Goal: Information Seeking & Learning: Learn about a topic

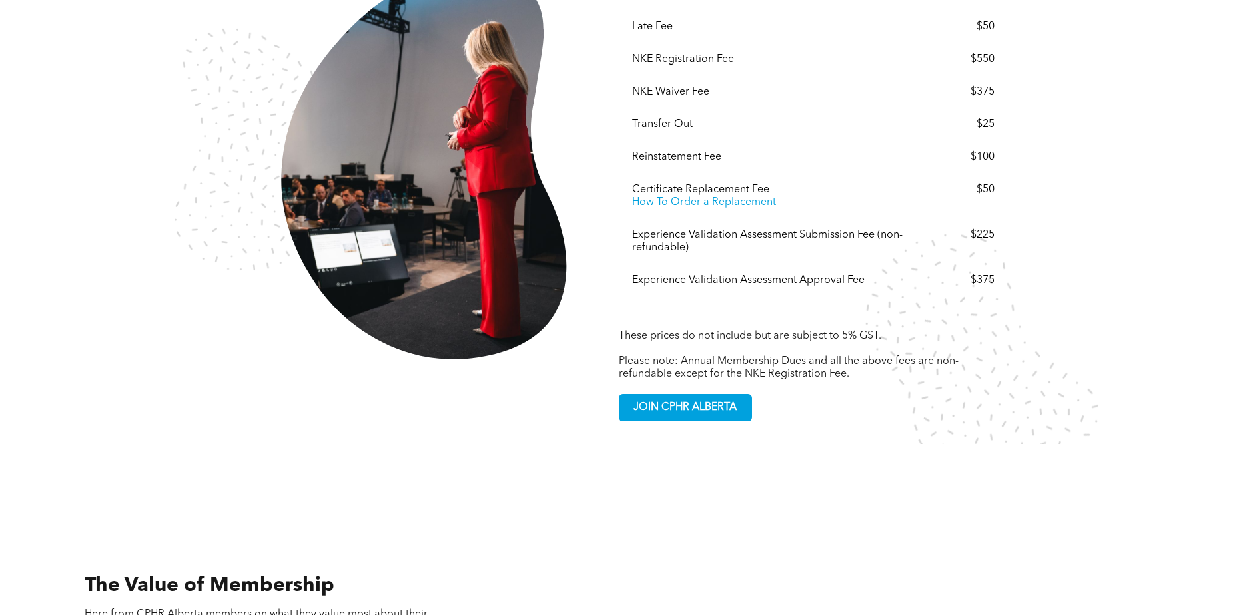
scroll to position [2864, 0]
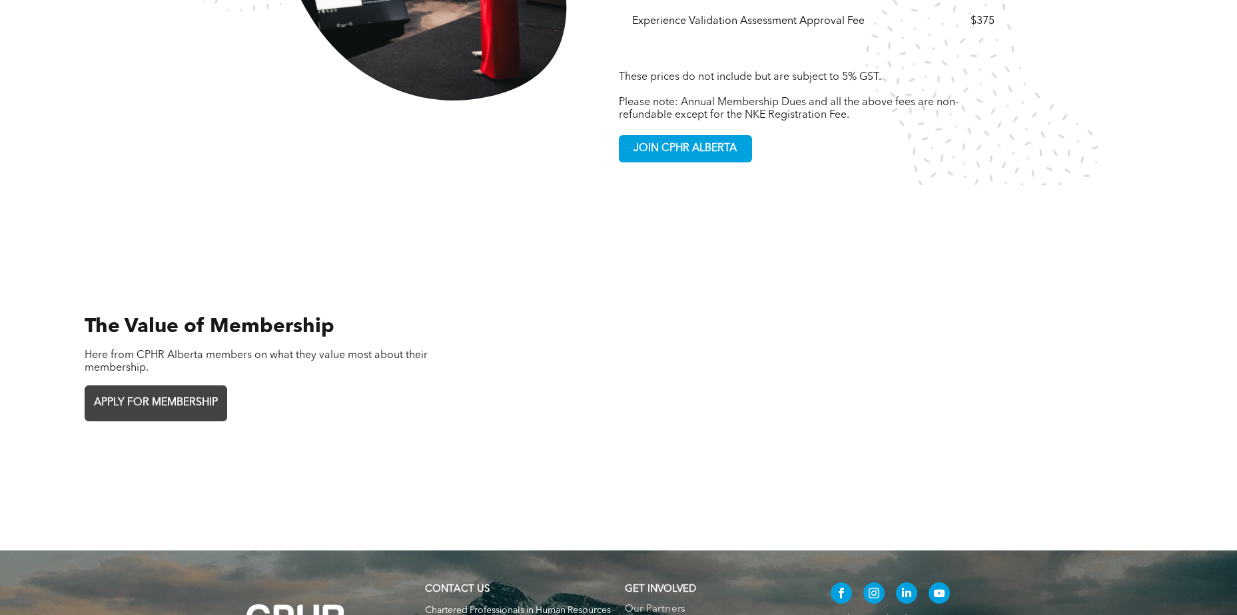
click at [187, 390] on span "APPLY FOR MEMBERSHIP" at bounding box center [155, 403] width 133 height 26
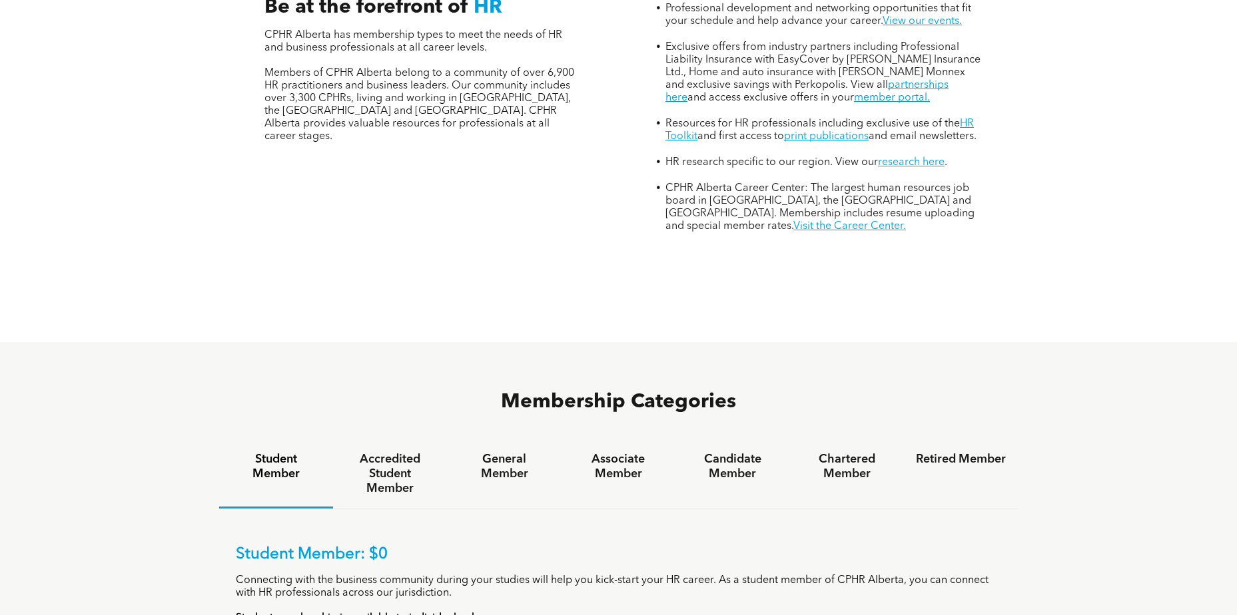
scroll to position [266, 0]
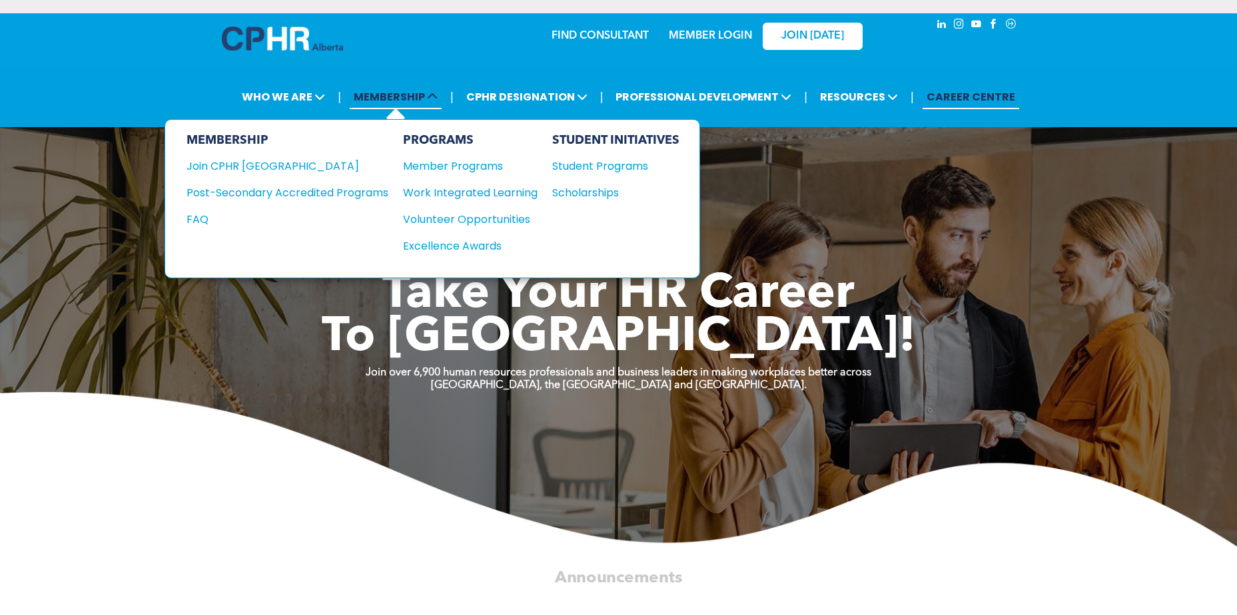
click at [401, 98] on span "MEMBERSHIP" at bounding box center [396, 97] width 92 height 25
click at [268, 171] on div "Join CPHR [GEOGRAPHIC_DATA]" at bounding box center [278, 166] width 182 height 17
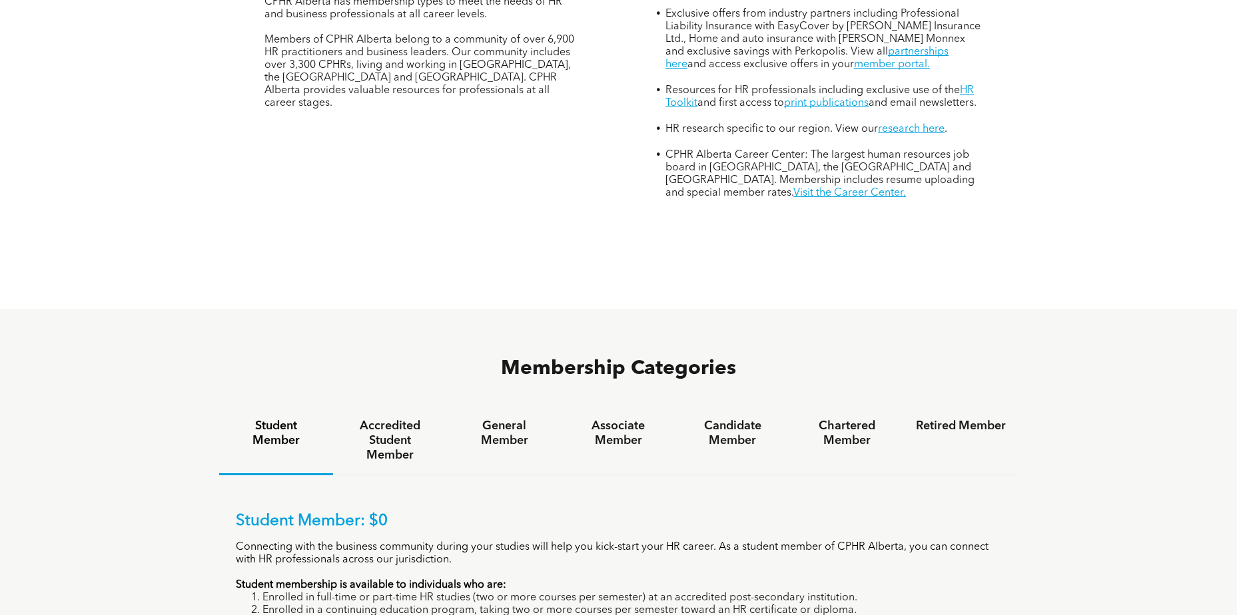
scroll to position [799, 0]
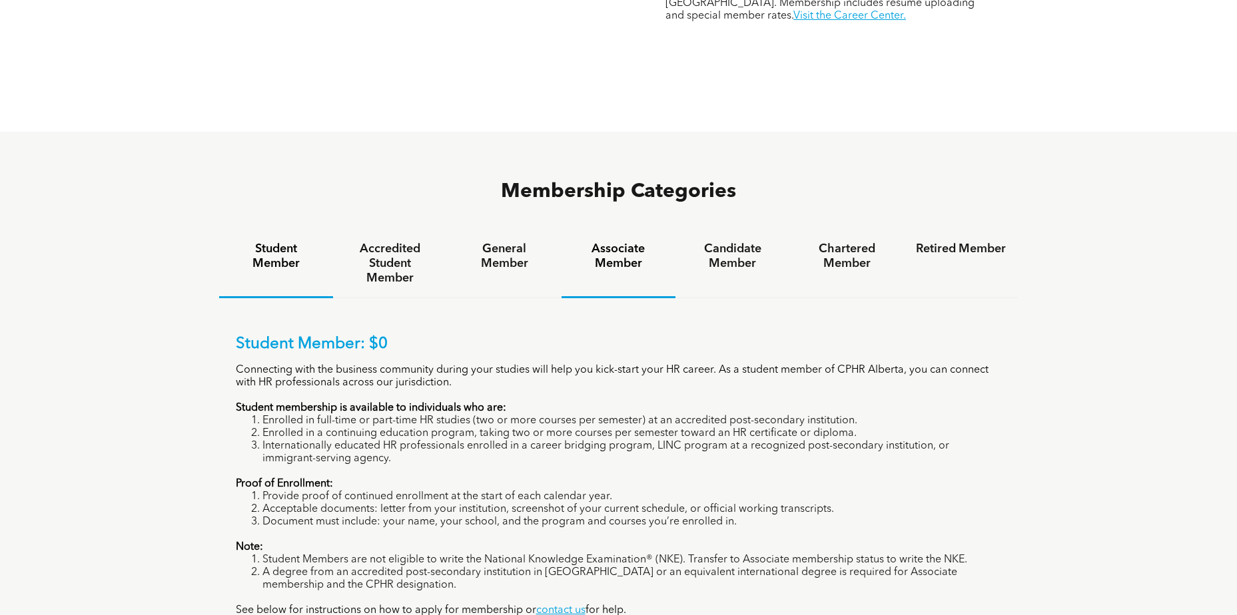
click at [652, 242] on h4 "Associate Member" at bounding box center [619, 256] width 90 height 29
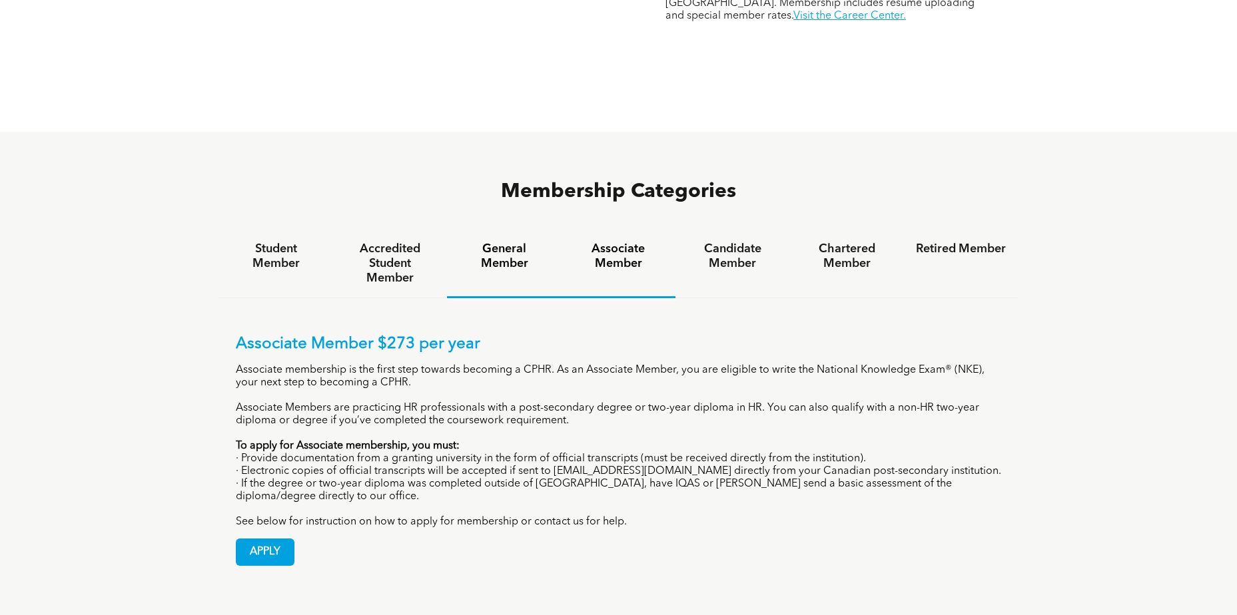
click at [517, 242] on h4 "General Member" at bounding box center [504, 256] width 90 height 29
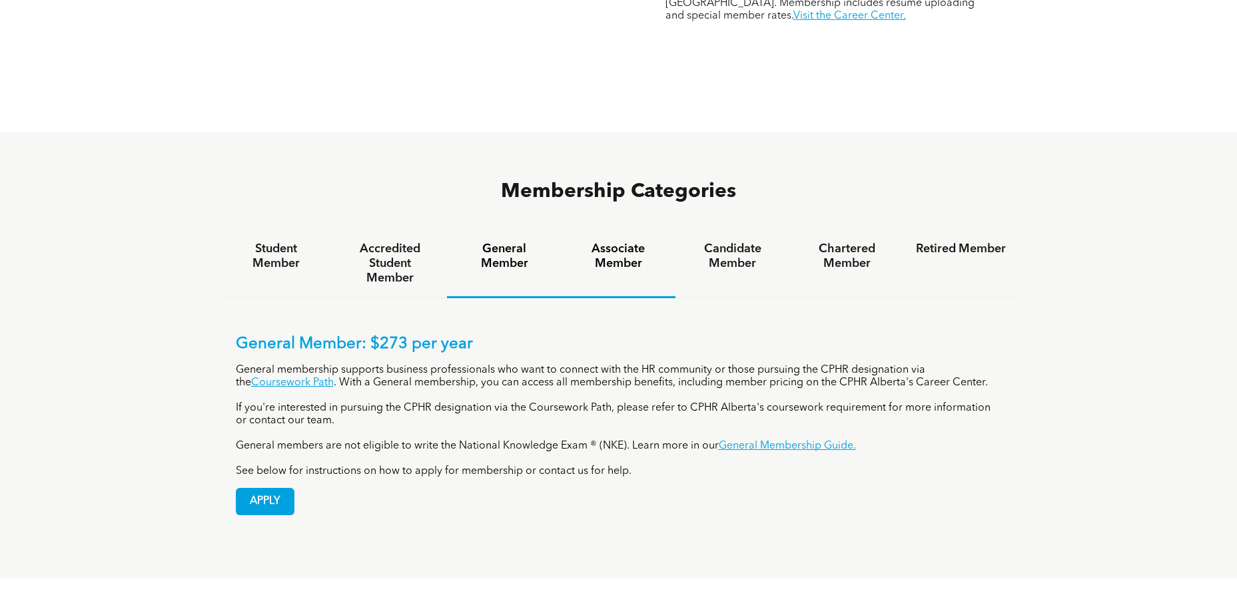
click at [645, 242] on h4 "Associate Member" at bounding box center [619, 256] width 90 height 29
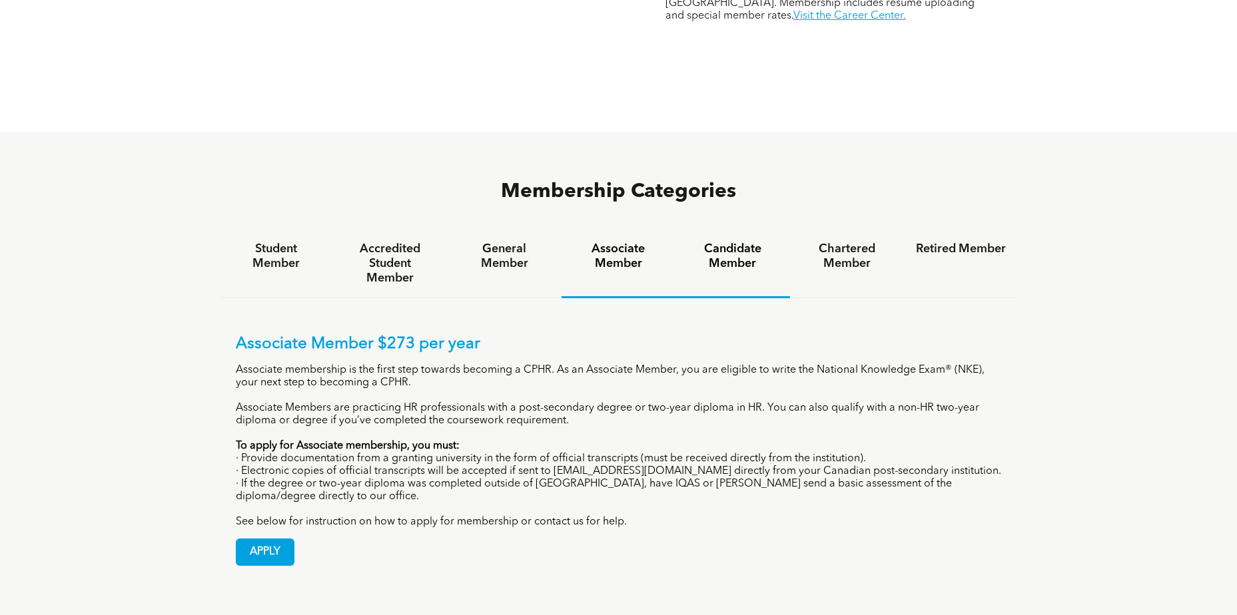
click at [776, 242] on h4 "Candidate Member" at bounding box center [732, 256] width 90 height 29
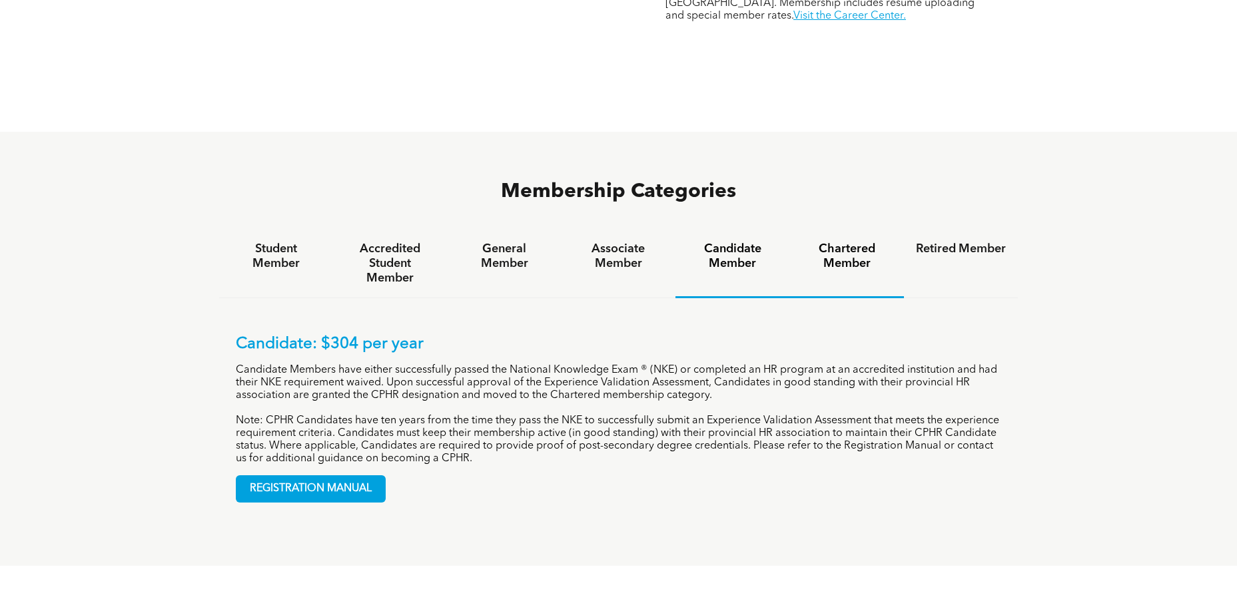
click at [876, 242] on h4 "Chartered Member" at bounding box center [847, 256] width 90 height 29
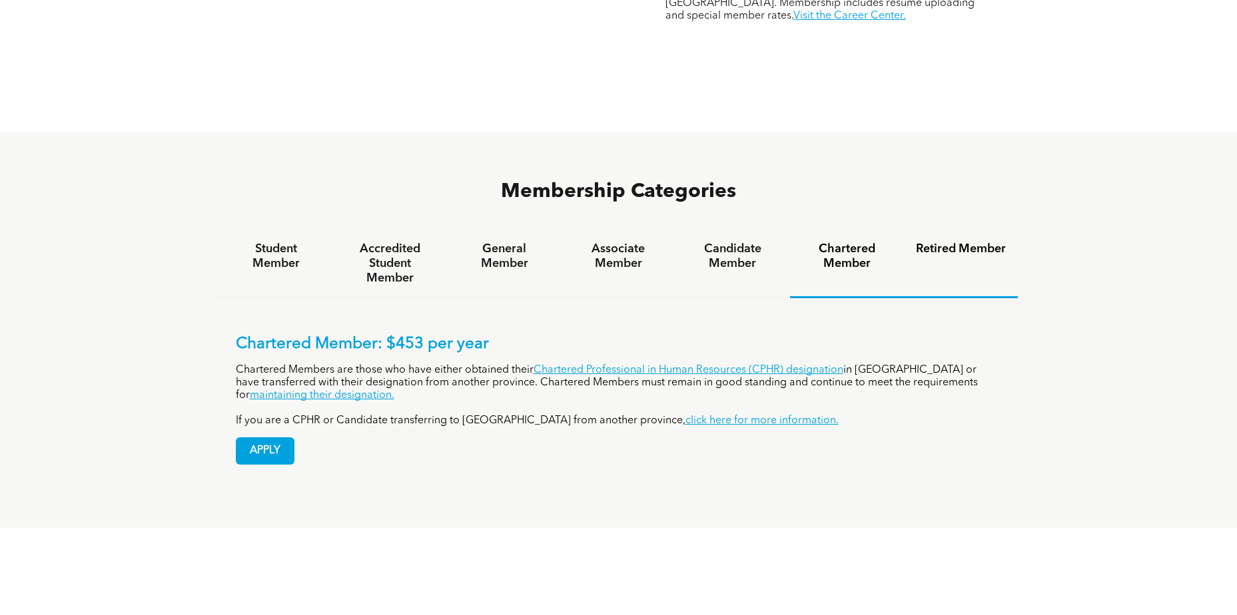
click at [996, 242] on h4 "Retired Member" at bounding box center [961, 249] width 90 height 15
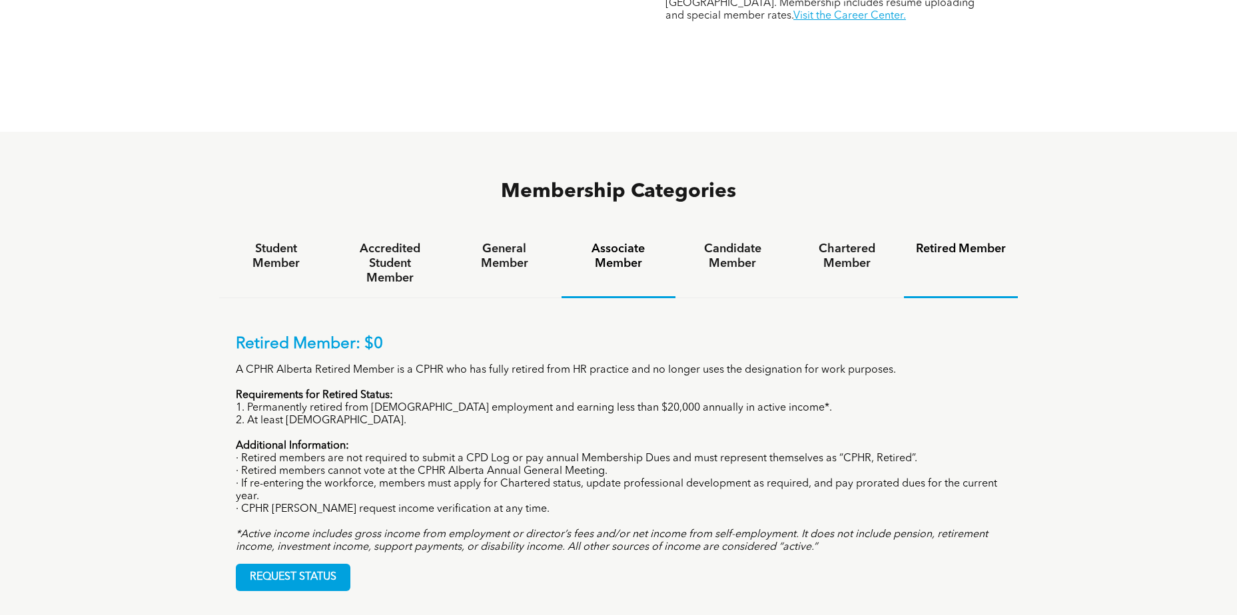
click at [644, 242] on h4 "Associate Member" at bounding box center [619, 256] width 90 height 29
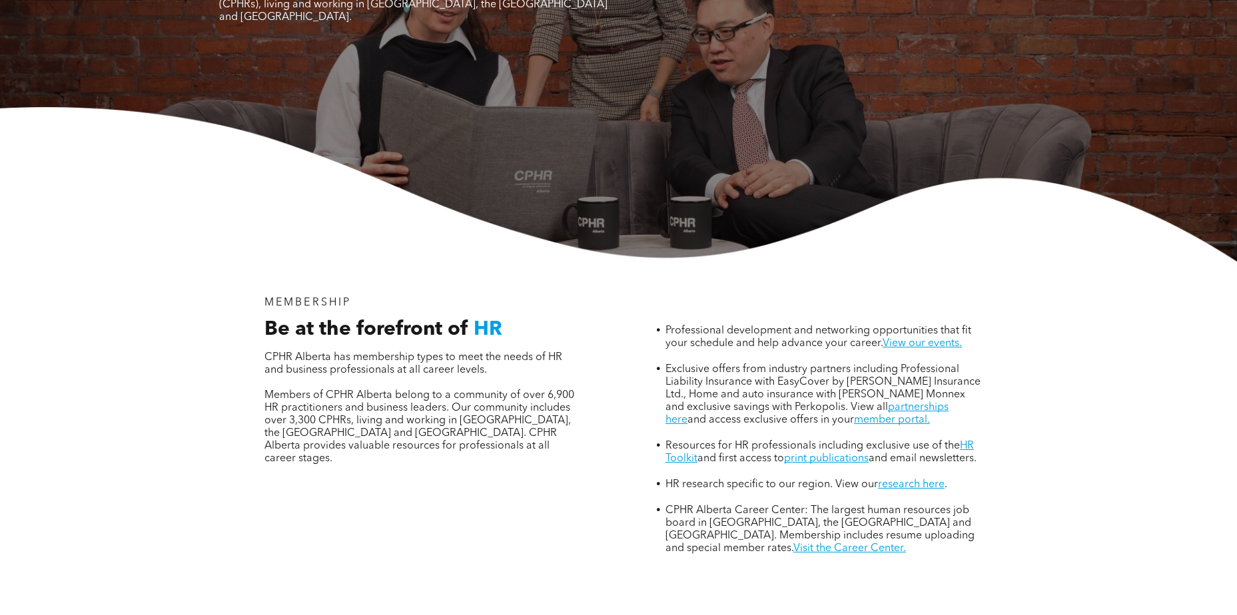
scroll to position [0, 0]
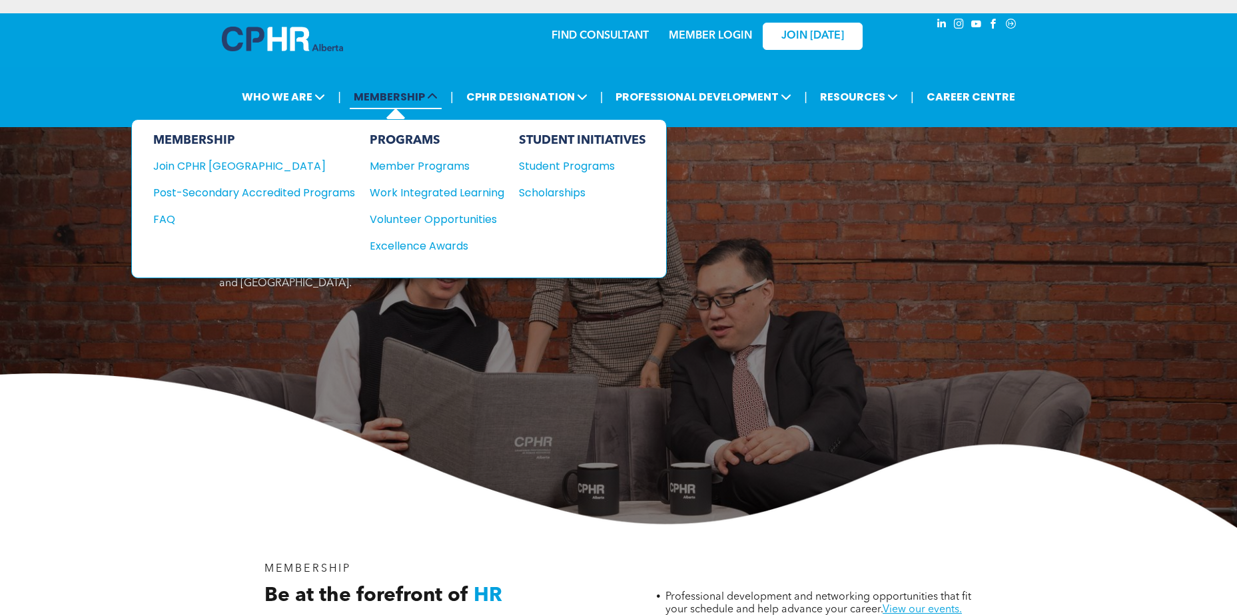
click at [426, 93] on span "MEMBERSHIP" at bounding box center [396, 97] width 92 height 25
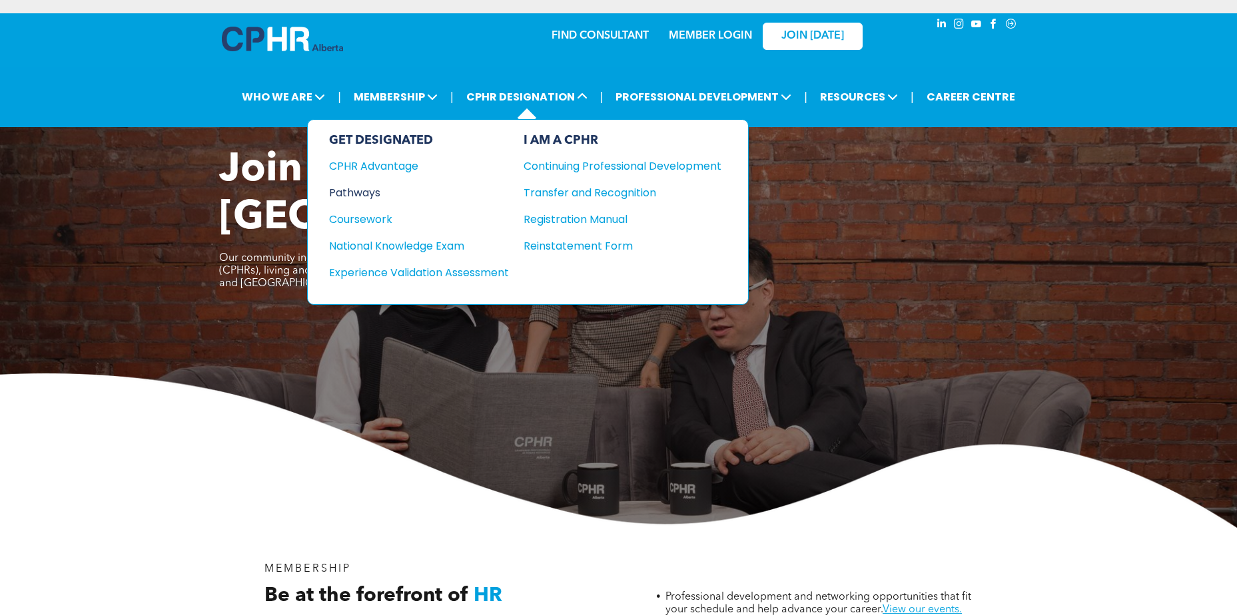
click at [374, 191] on div "Pathways" at bounding box center [410, 193] width 162 height 17
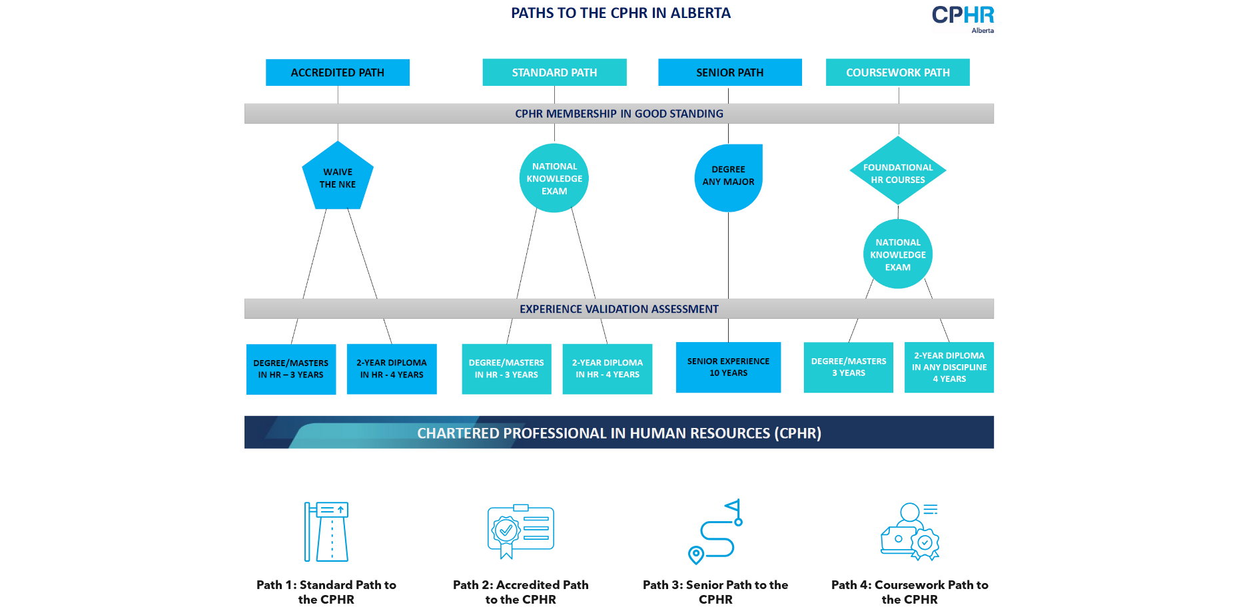
scroll to position [1599, 0]
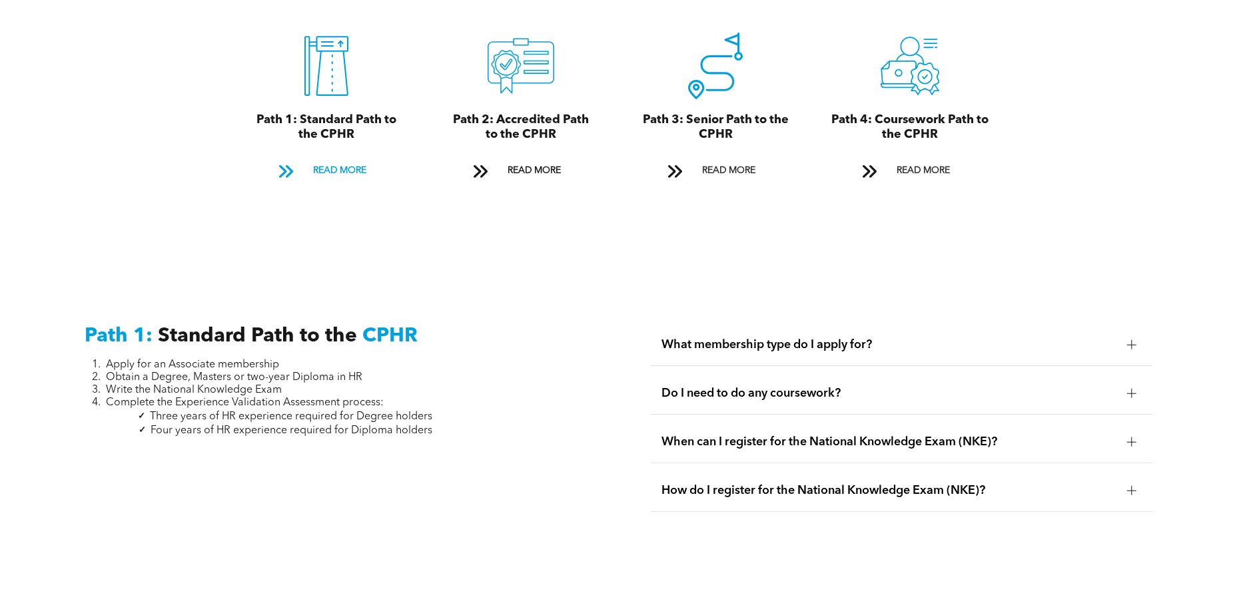
click at [342, 159] on span "READ MORE" at bounding box center [339, 171] width 63 height 25
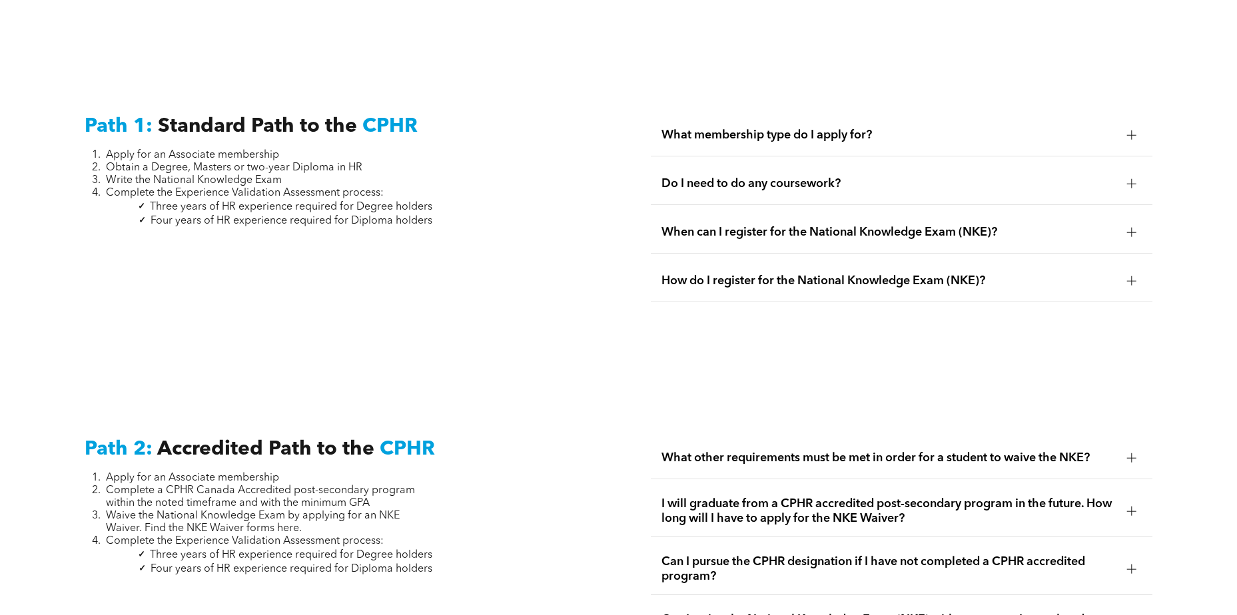
scroll to position [1846, 0]
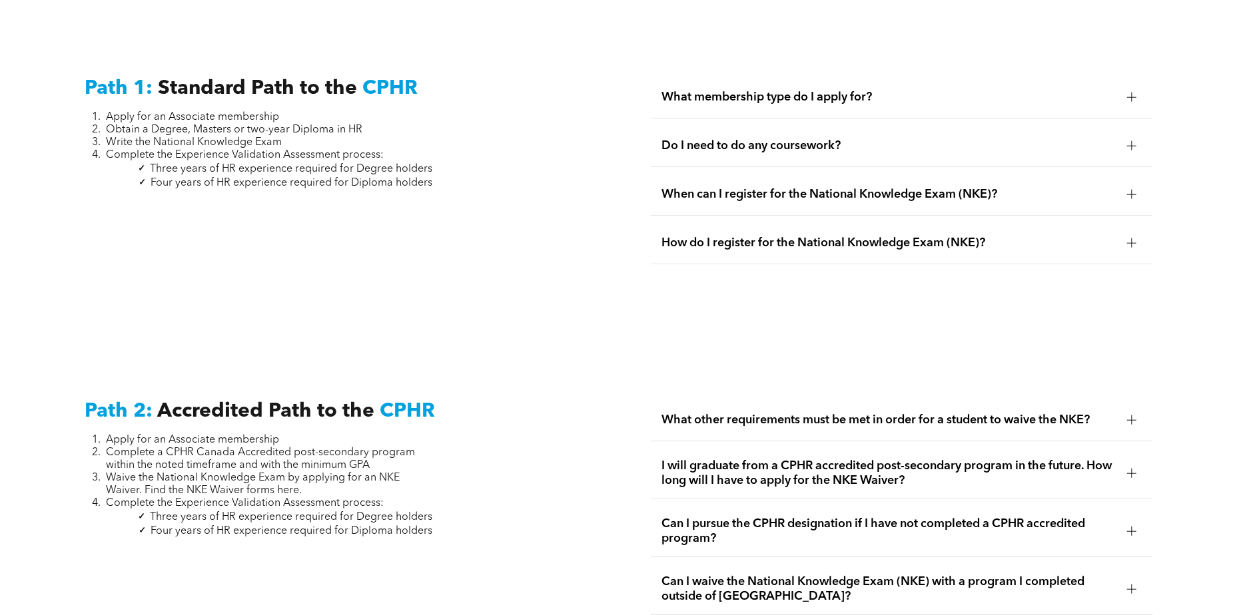
click at [809, 90] on span "What membership type do I apply for?" at bounding box center [888, 97] width 454 height 15
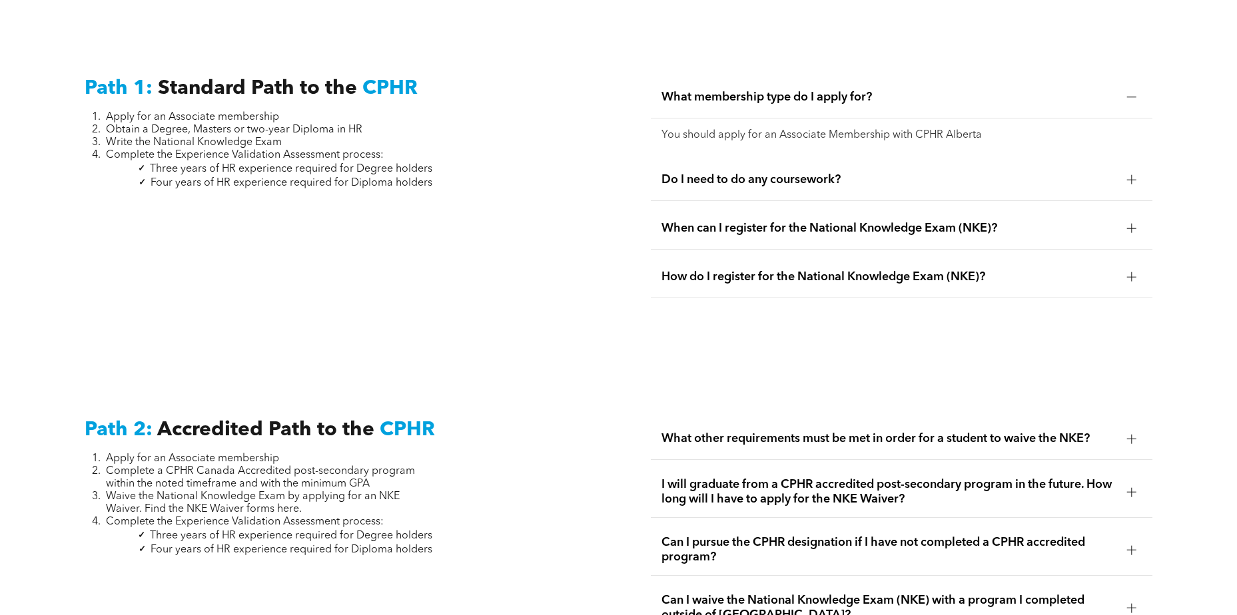
click at [799, 173] on span "Do I need to do any coursework?" at bounding box center [888, 180] width 454 height 15
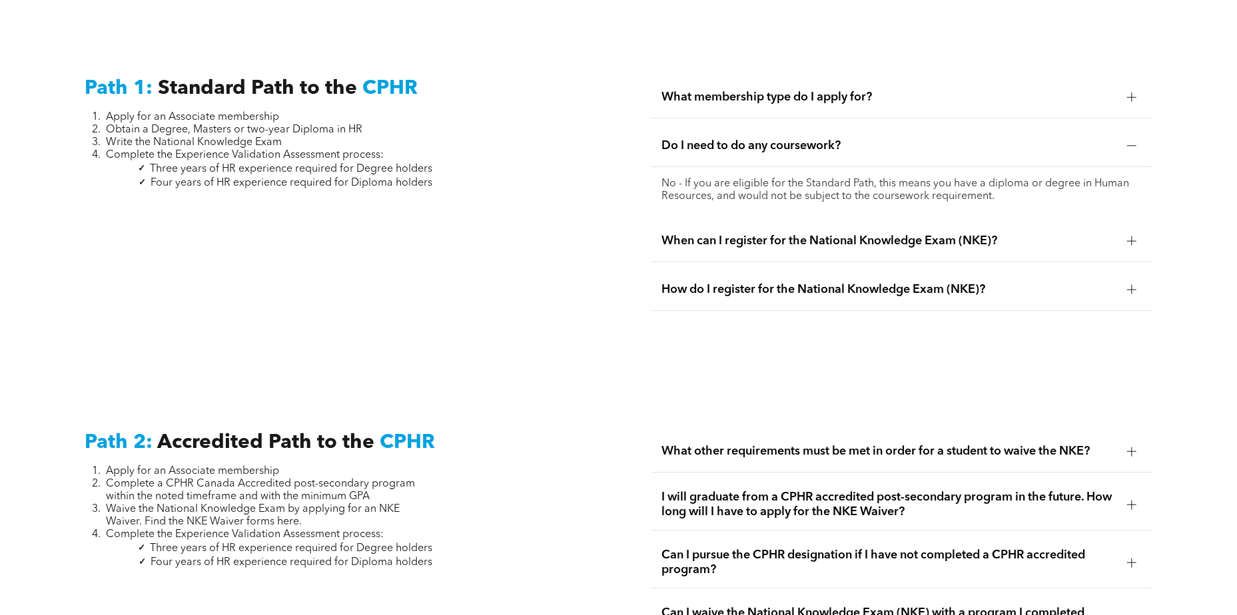
click at [803, 234] on span "When can I register for the National Knowledge Exam (NKE)?" at bounding box center [888, 241] width 454 height 15
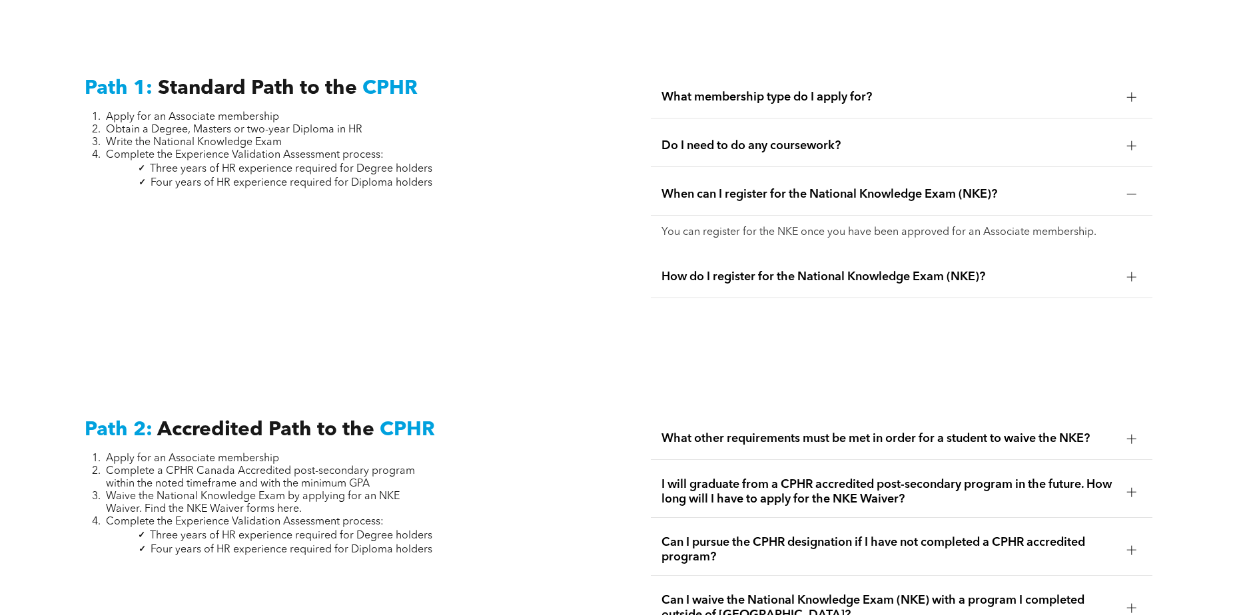
click at [804, 270] on span "How do I register for the National Knowledge Exam (NKE)?" at bounding box center [888, 277] width 454 height 15
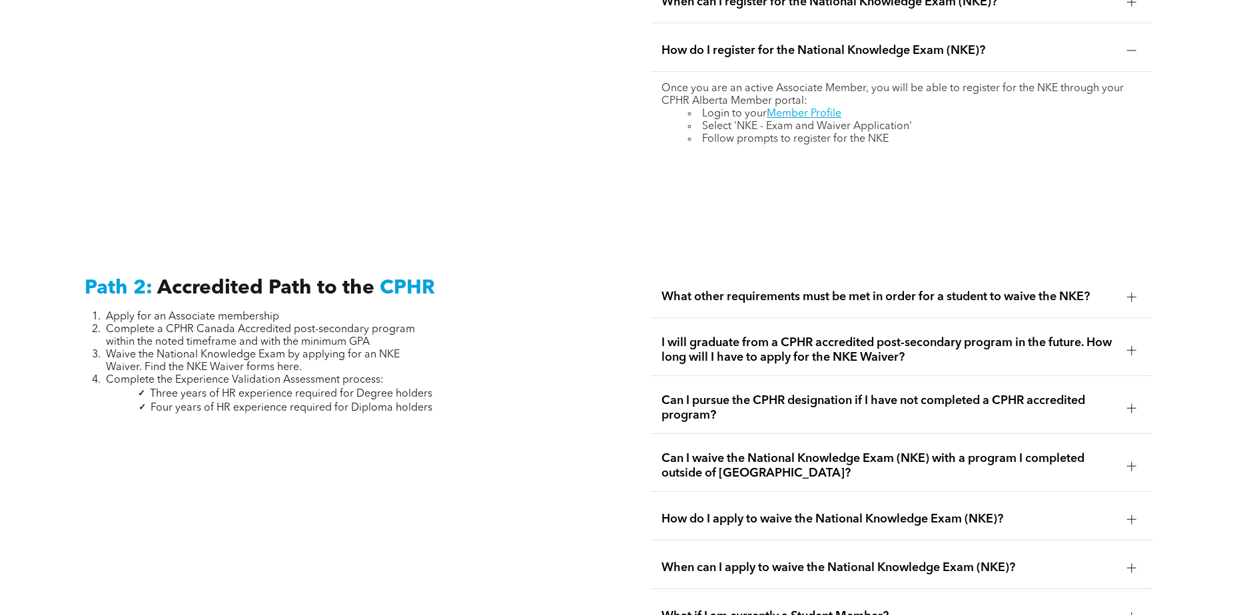
scroll to position [2046, 0]
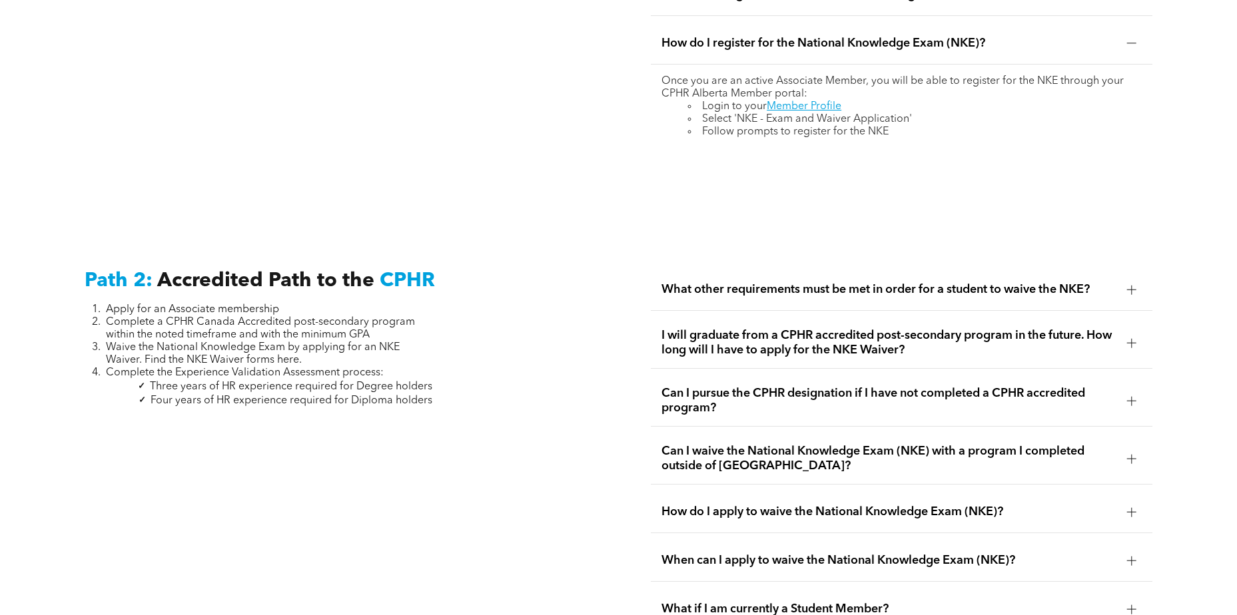
click at [745, 328] on span "I will graduate from a CPHR accredited post-secondary program in the future. Ho…" at bounding box center [888, 342] width 454 height 29
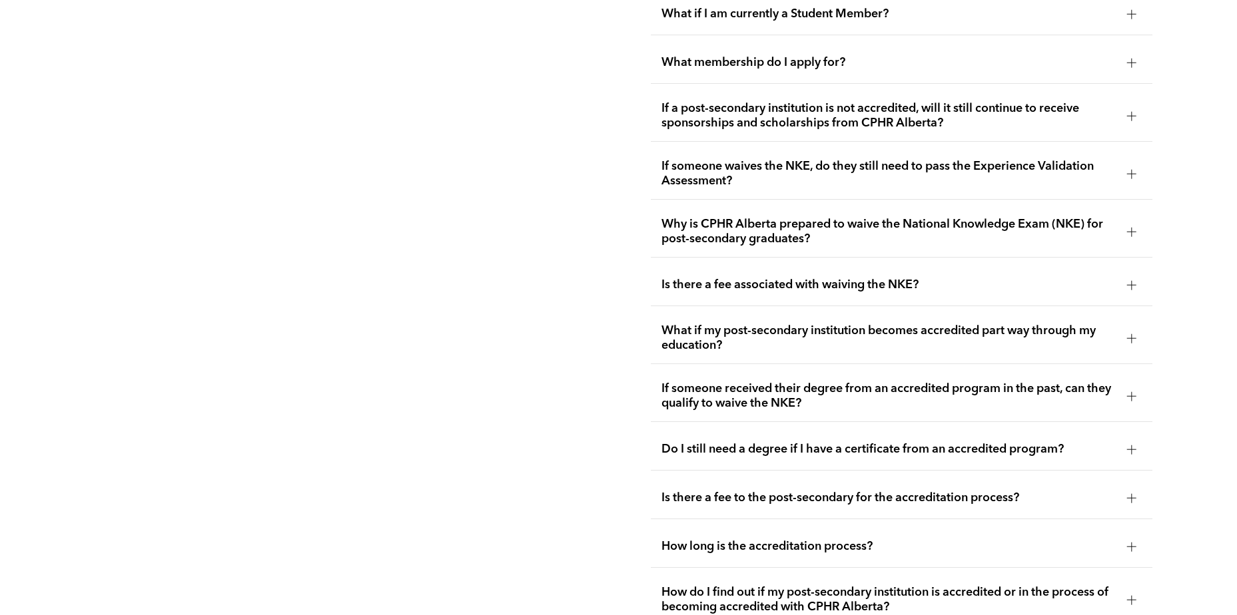
scroll to position [2846, 0]
